Goal: Task Accomplishment & Management: Use online tool/utility

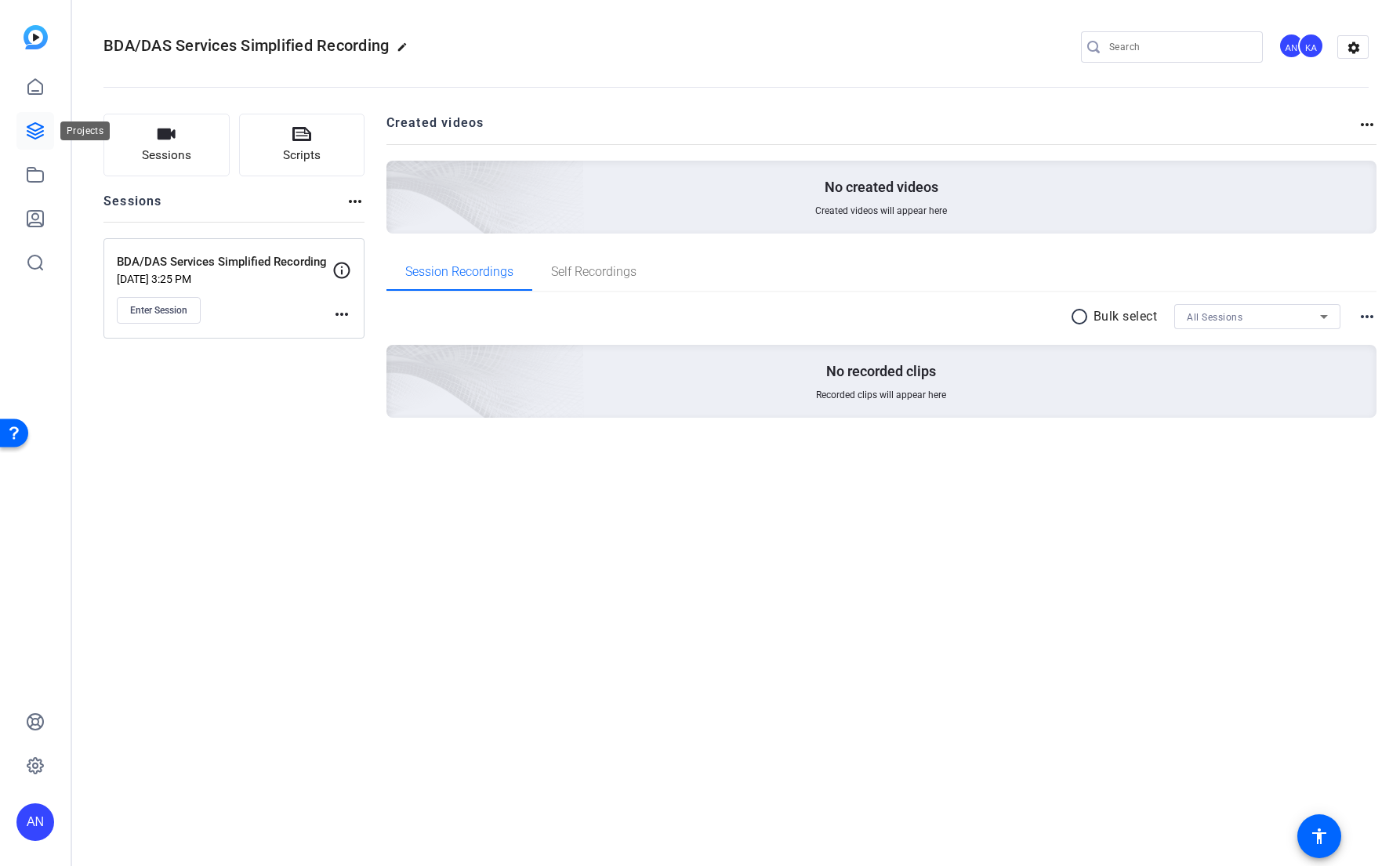
click at [33, 129] on icon at bounding box center [35, 131] width 19 height 19
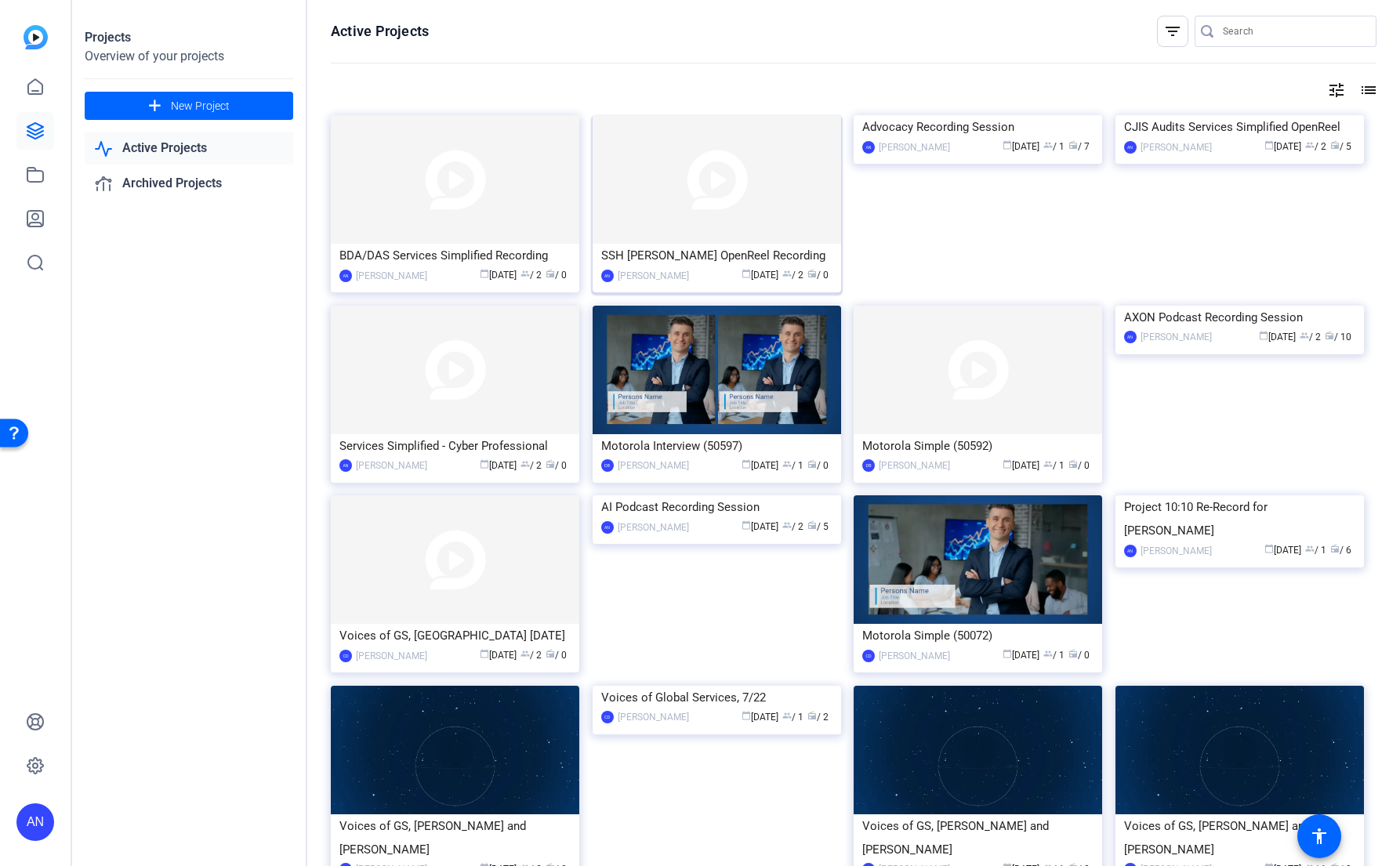
click at [679, 260] on div "SSH [PERSON_NAME] OpenReel Recording" at bounding box center [717, 255] width 231 height 23
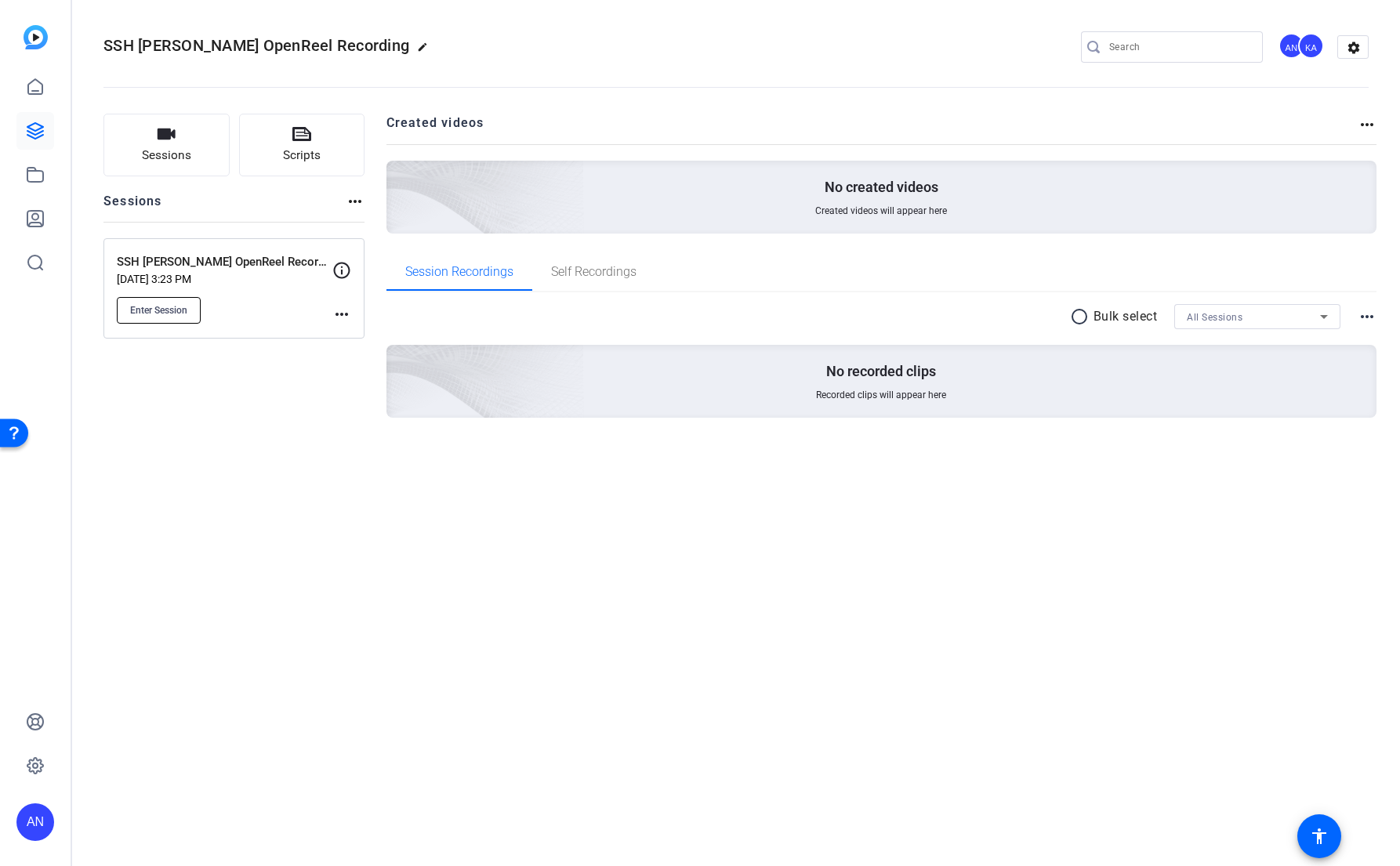
click at [169, 316] on button "Enter Session" at bounding box center [159, 310] width 84 height 27
click at [301, 409] on div "Sessions Scripts Sessions more_horiz SSH Slater OpenReel Recording Aug 27, 2025…" at bounding box center [234, 291] width 261 height 355
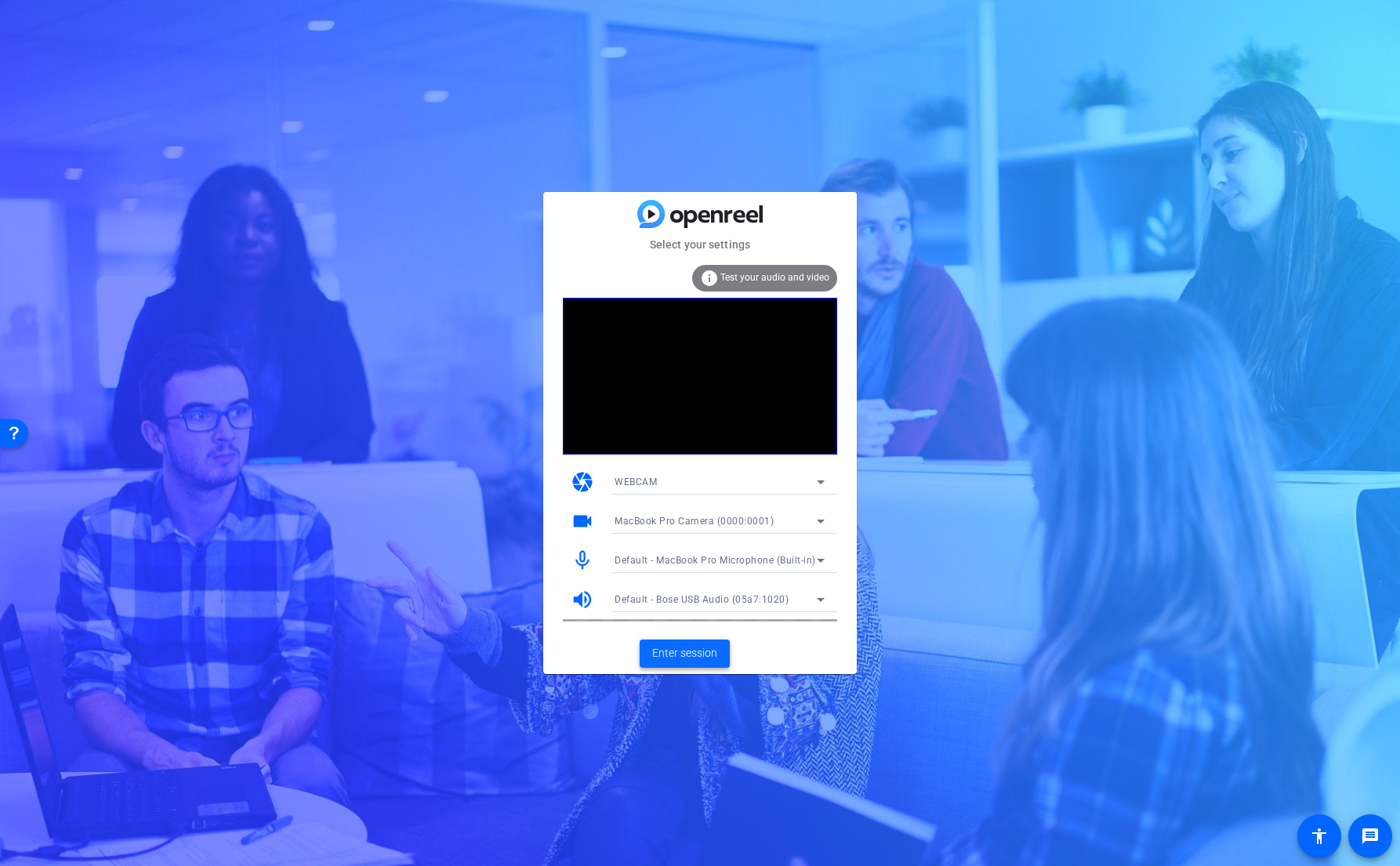
click at [693, 656] on span "Enter session" at bounding box center [685, 653] width 65 height 17
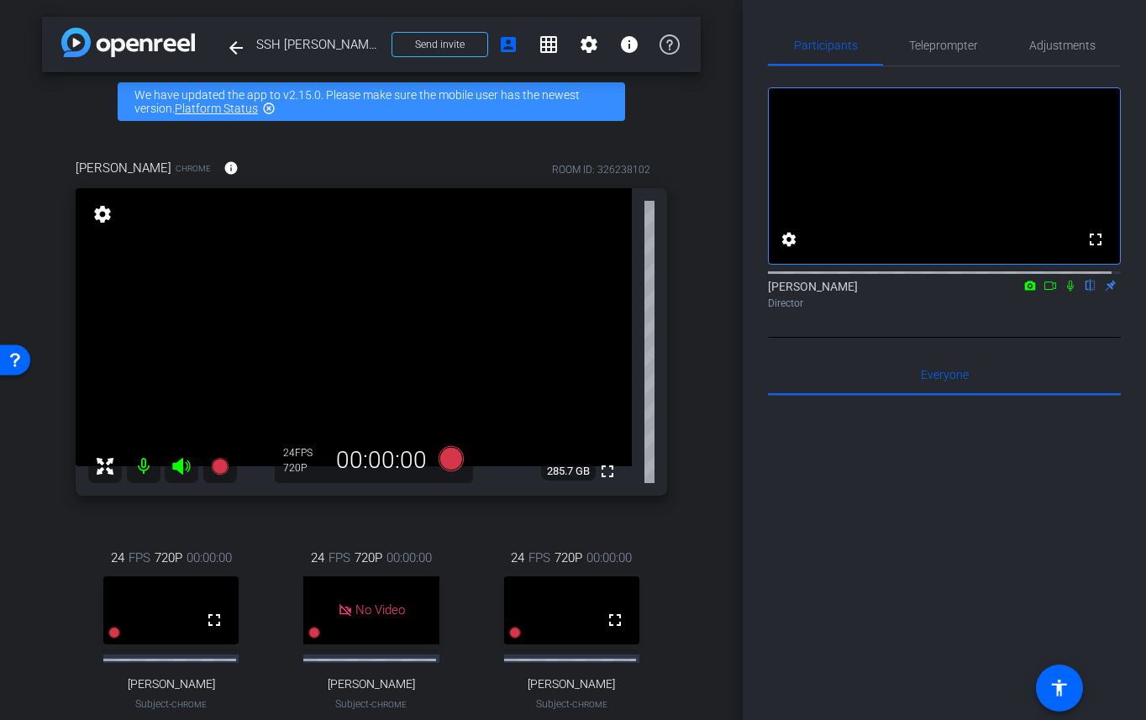
scroll to position [3, 0]
